Goal: Task Accomplishment & Management: Manage account settings

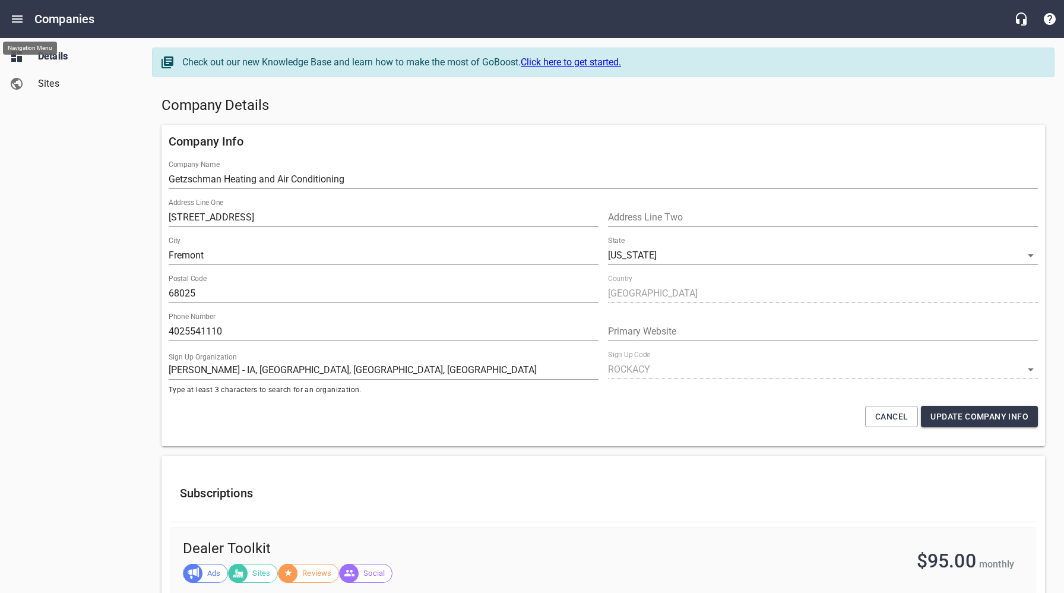
select select "Nebraska"
select select "19"
click at [17, 26] on button "Open drawer" at bounding box center [17, 19] width 29 height 29
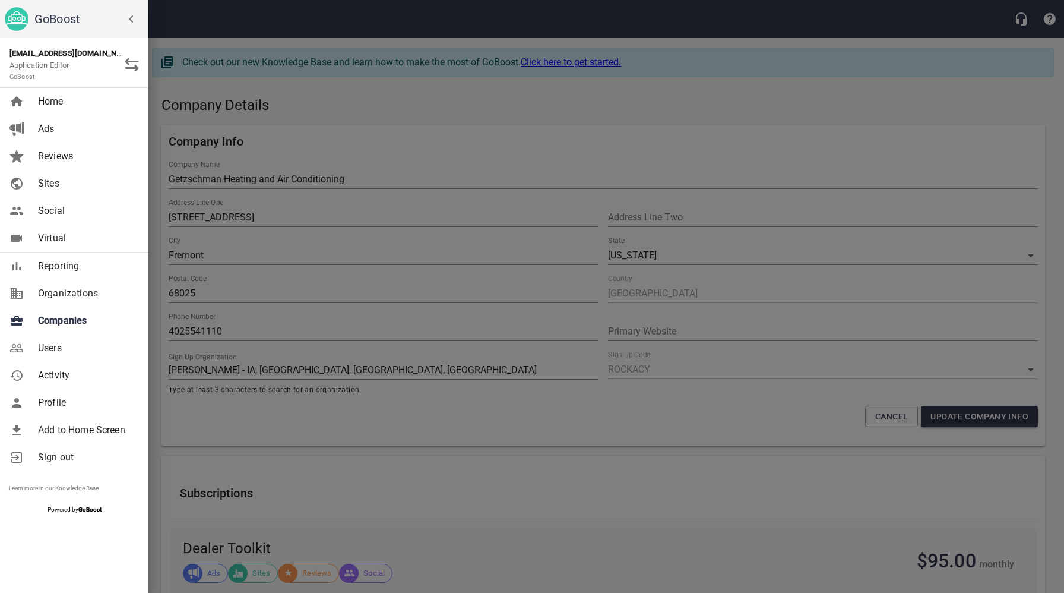
click at [65, 322] on span "Companies" at bounding box center [86, 321] width 96 height 14
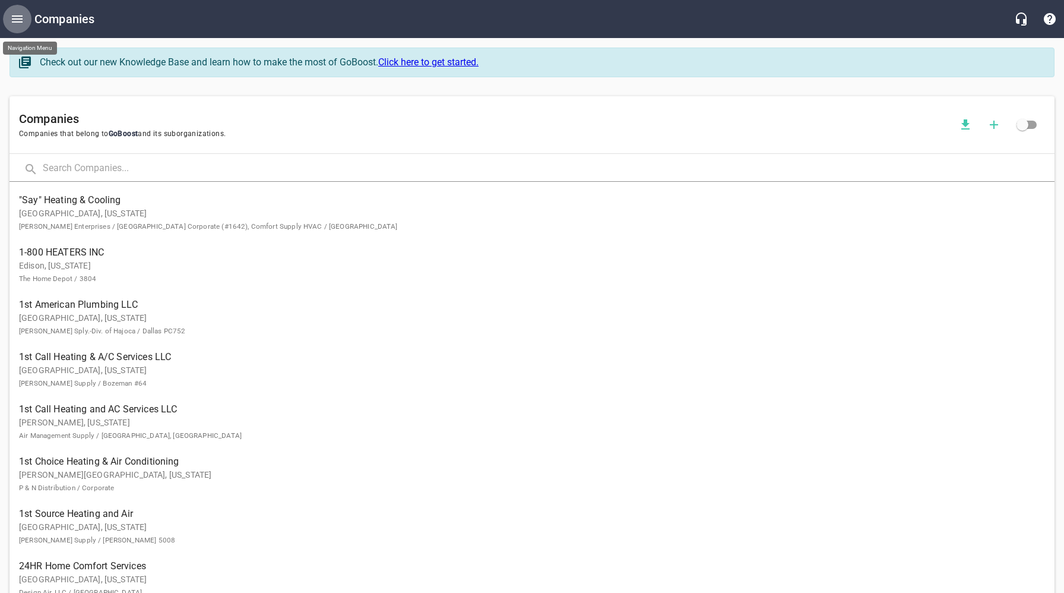
click at [17, 18] on icon "Open drawer" at bounding box center [17, 18] width 11 height 7
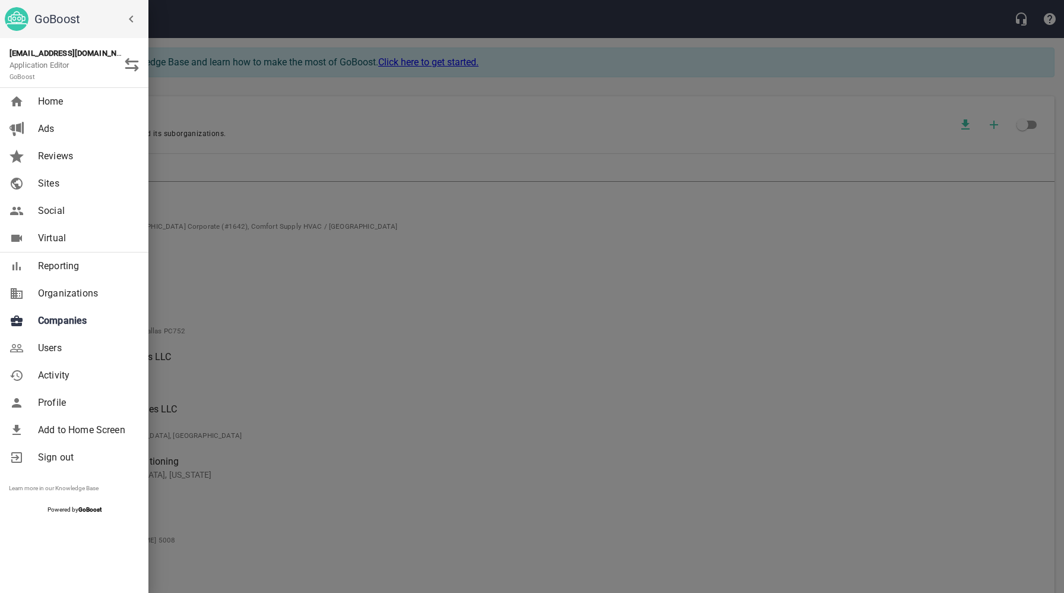
drag, startPoint x: 264, startPoint y: 116, endPoint x: 245, endPoint y: 11, distance: 107.5
click at [264, 116] on div at bounding box center [532, 296] width 1064 height 593
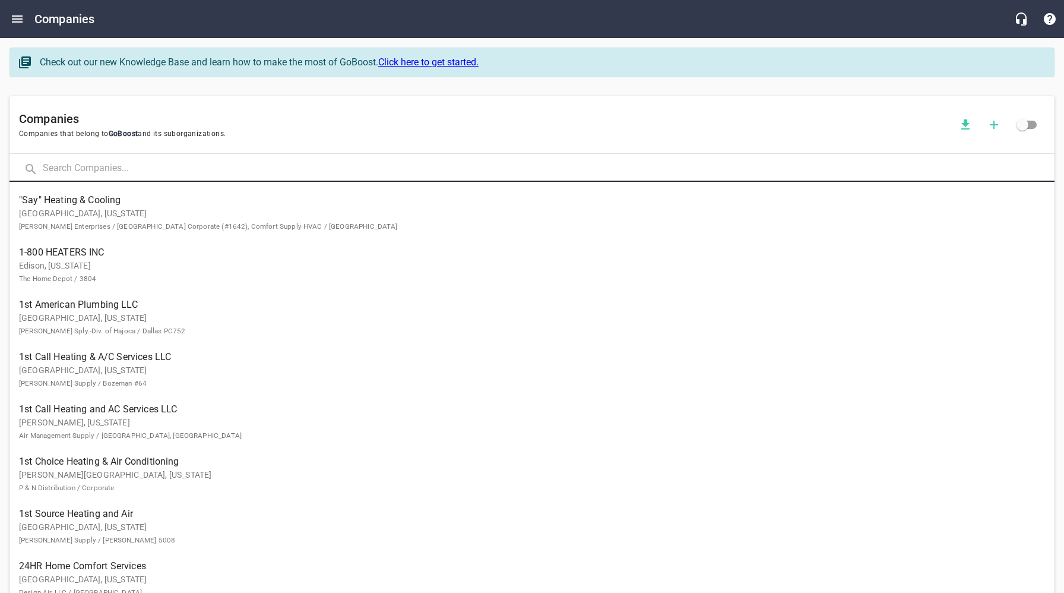
click at [154, 167] on input "text" at bounding box center [549, 169] width 1012 height 26
type input "E & D"
click button at bounding box center [0, 0] width 0 height 0
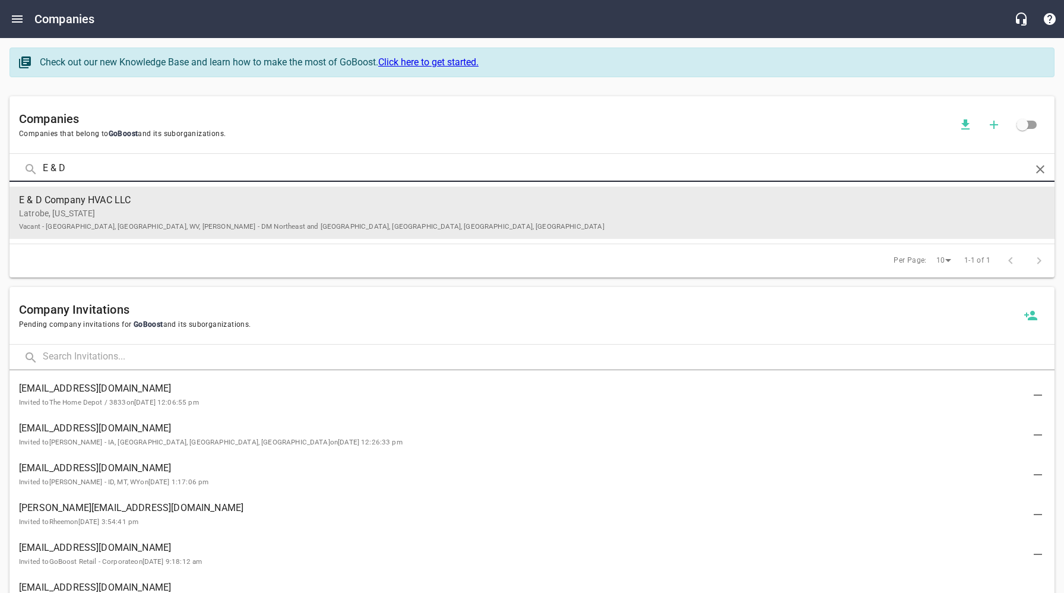
click at [194, 211] on p "Latrobe, Pennsylvania Vacant - OH, PA, WV, John-Paul Kiesel - DM Northeast and …" at bounding box center [522, 219] width 1007 height 25
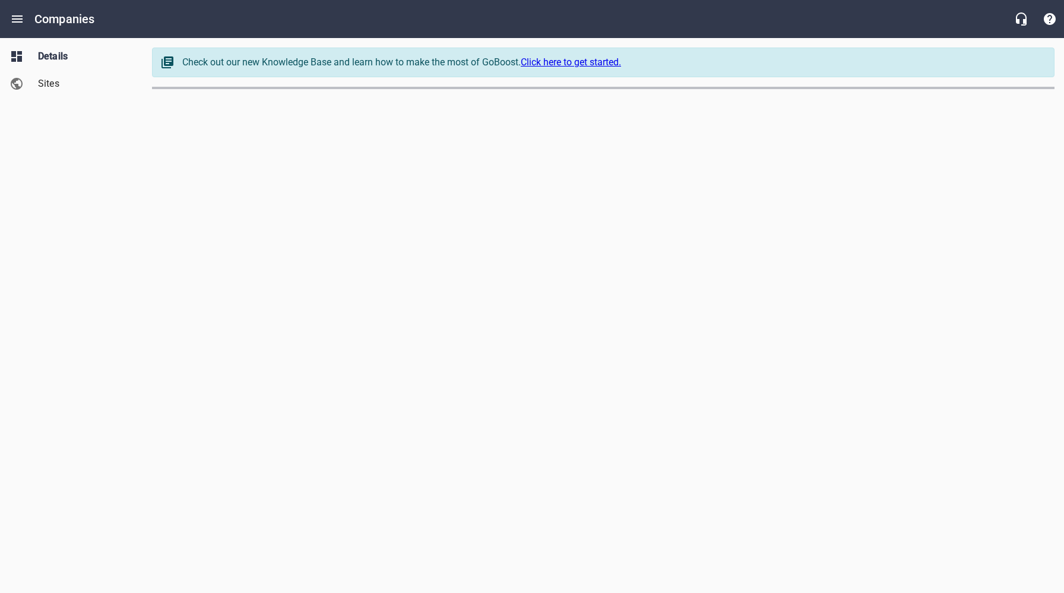
select select "Pennsylvania"
select select "5"
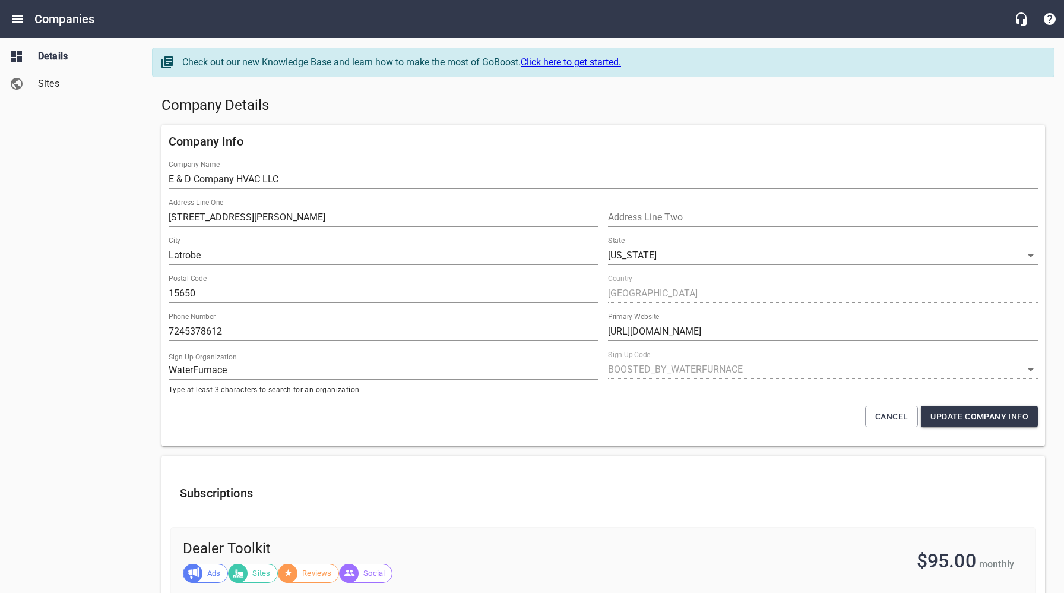
click at [537, 115] on div "Company Details" at bounding box center [603, 105] width 893 height 29
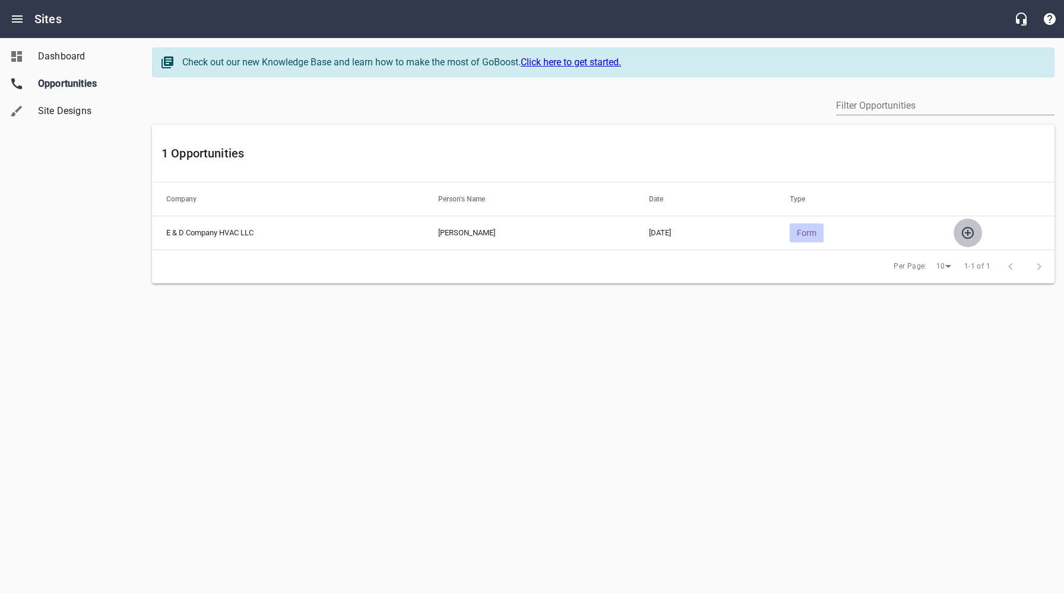
click at [972, 232] on icon "button" at bounding box center [968, 233] width 12 height 12
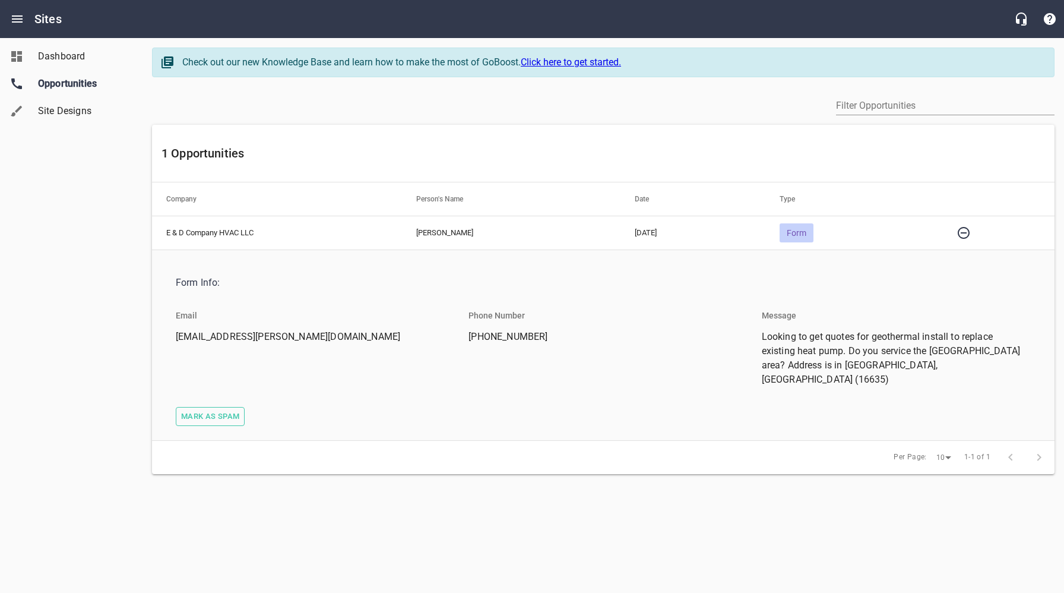
click at [204, 410] on span "Mark as spam" at bounding box center [210, 417] width 58 height 14
